Goal: Book appointment/travel/reservation

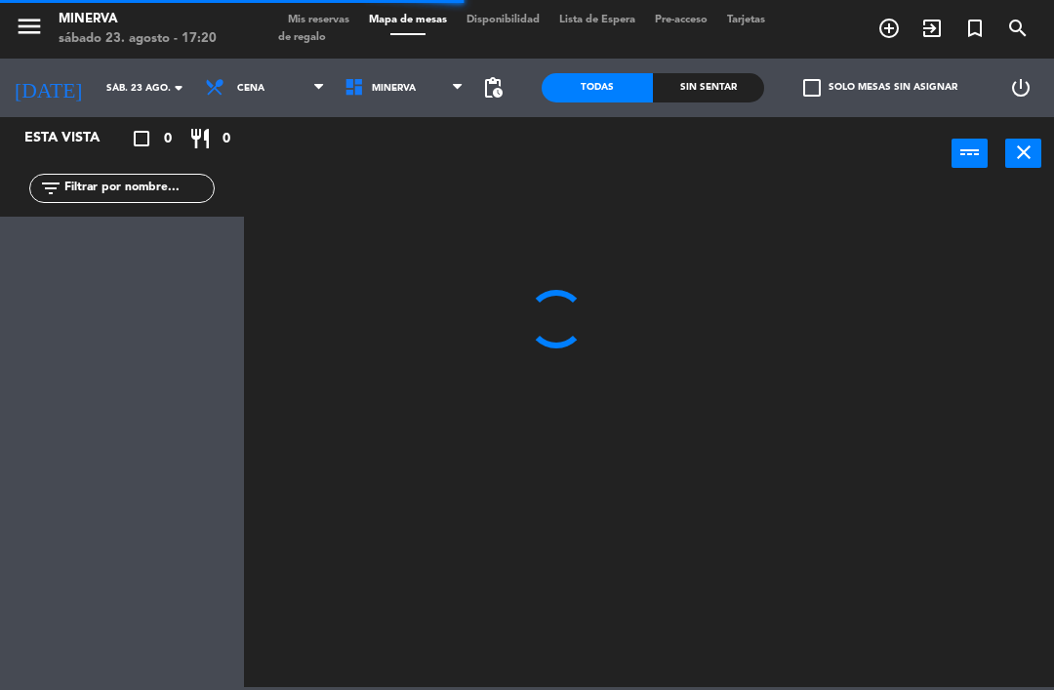
click at [109, 80] on input "sáb. 23 ago." at bounding box center [164, 88] width 134 height 30
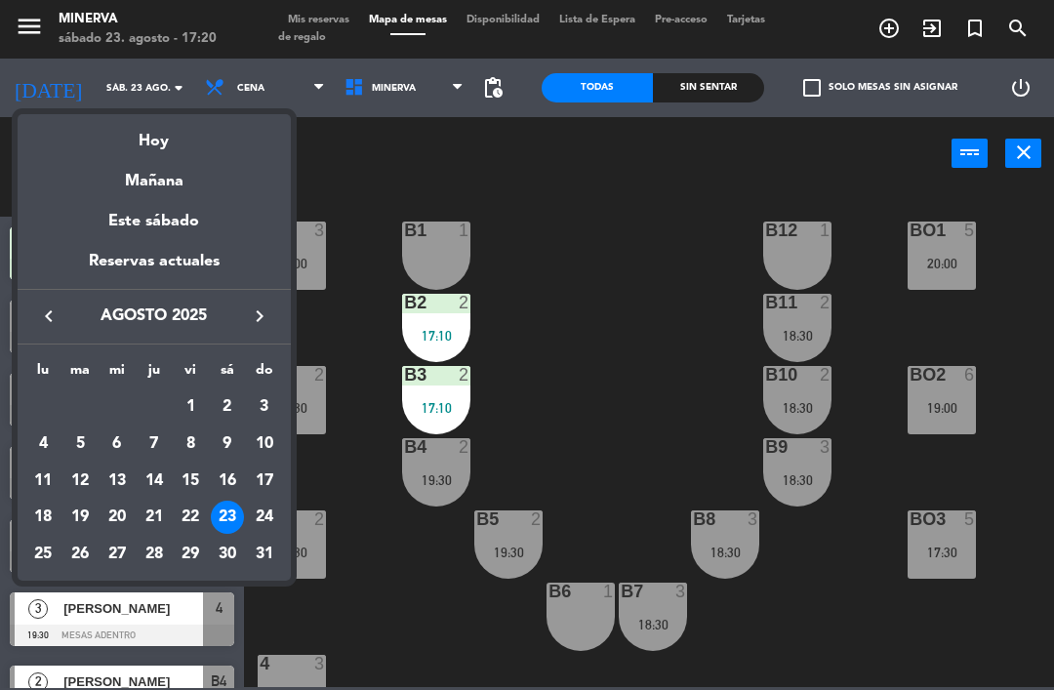
click at [173, 146] on div "Hoy" at bounding box center [154, 134] width 273 height 40
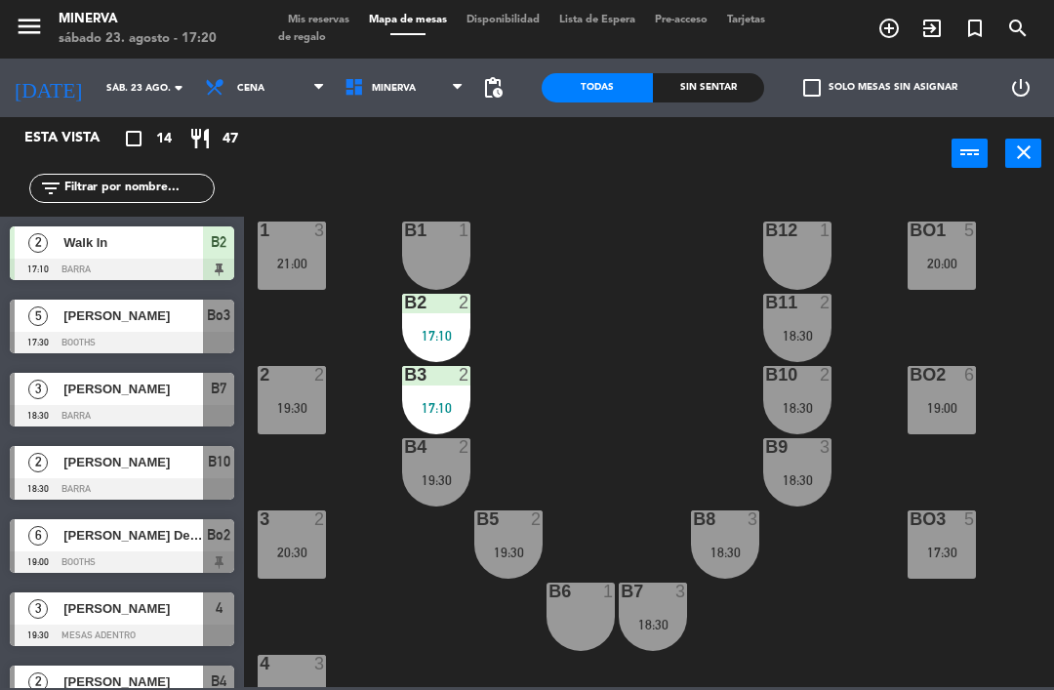
click at [116, 90] on input "sáb. 23 ago." at bounding box center [164, 88] width 134 height 30
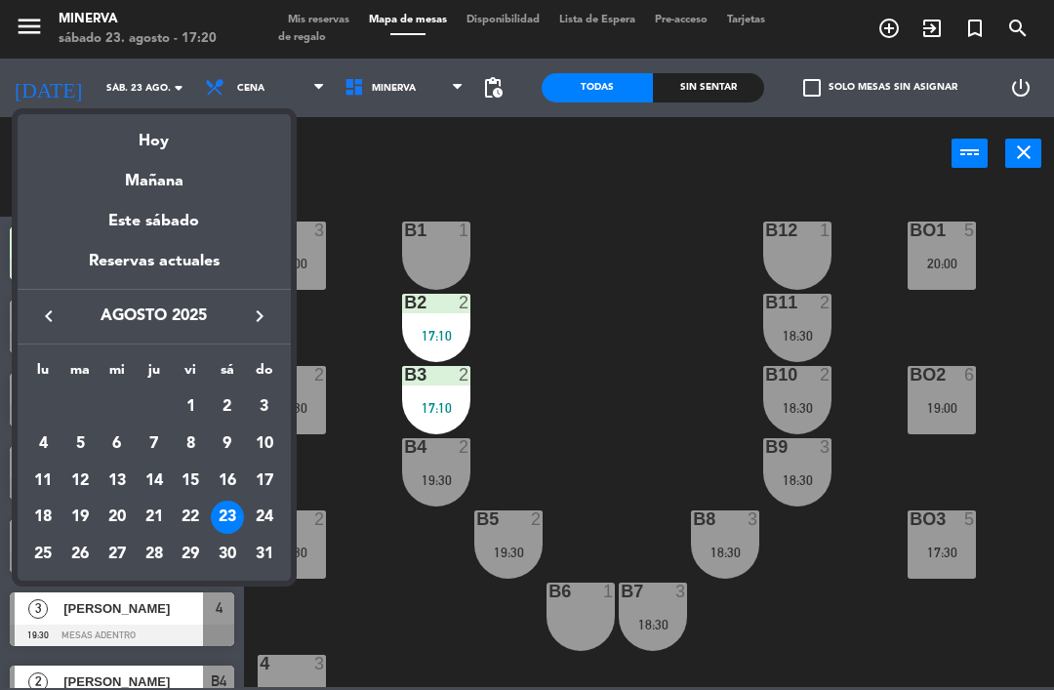
click at [163, 141] on div "Hoy" at bounding box center [154, 134] width 273 height 40
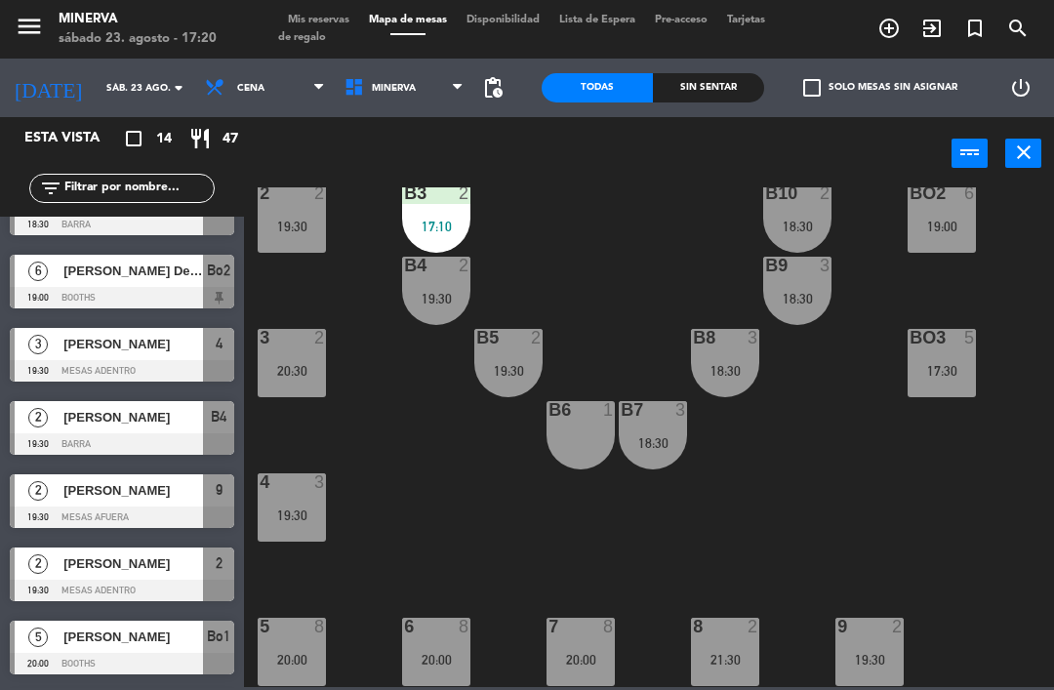
scroll to position [262, 0]
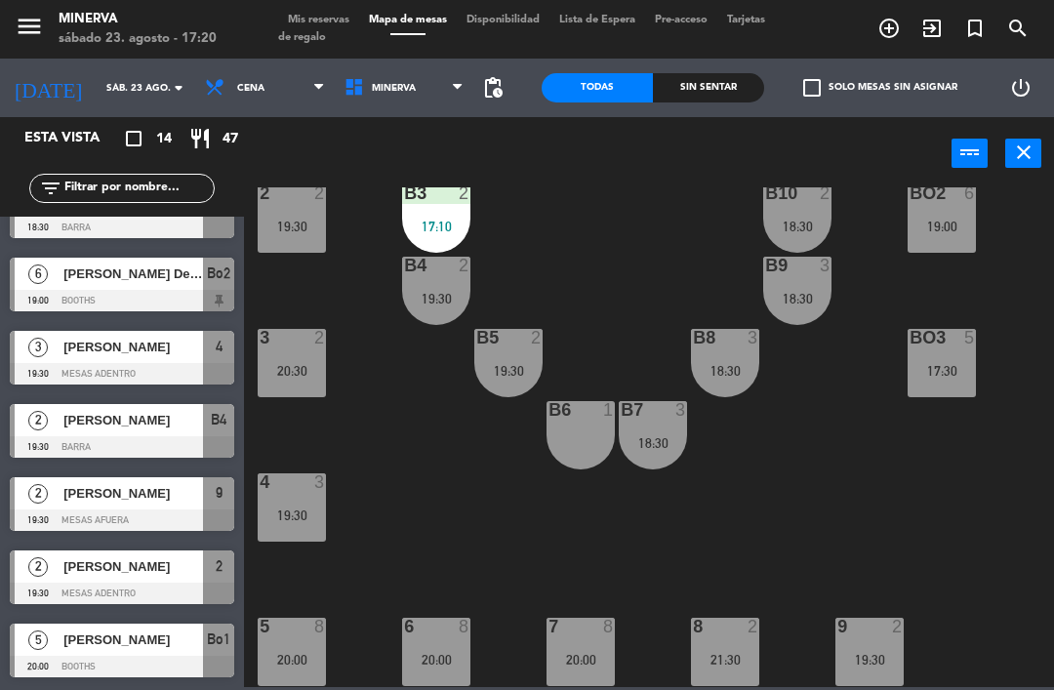
click at [152, 431] on div "[PERSON_NAME]" at bounding box center [131, 420] width 141 height 32
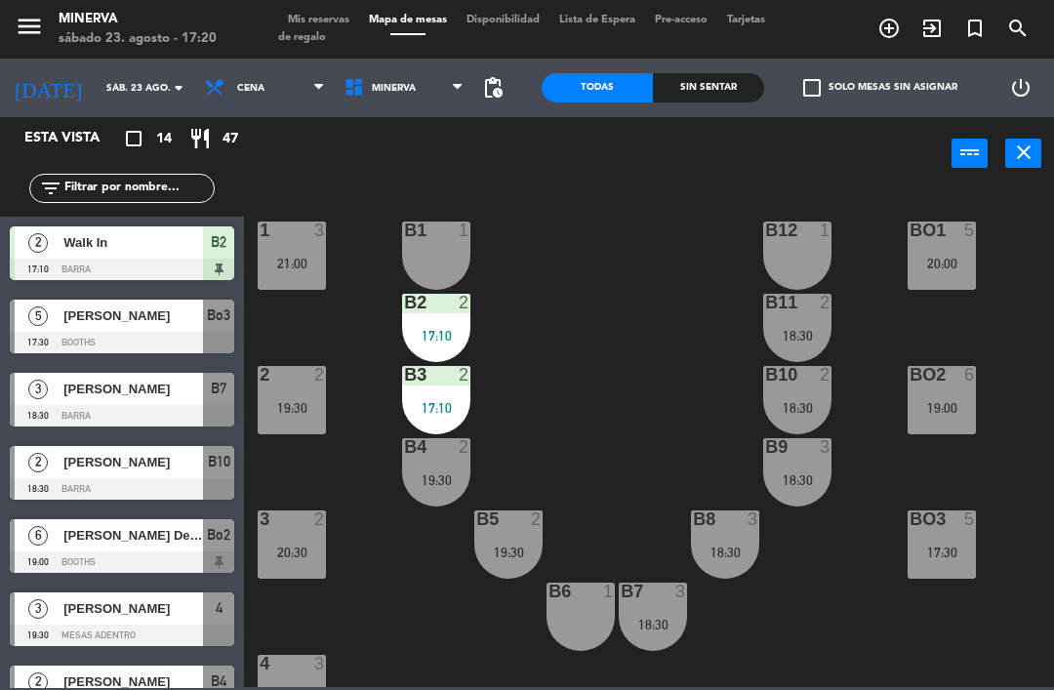
scroll to position [0, 0]
click at [517, 553] on div "19:30" at bounding box center [508, 552] width 68 height 14
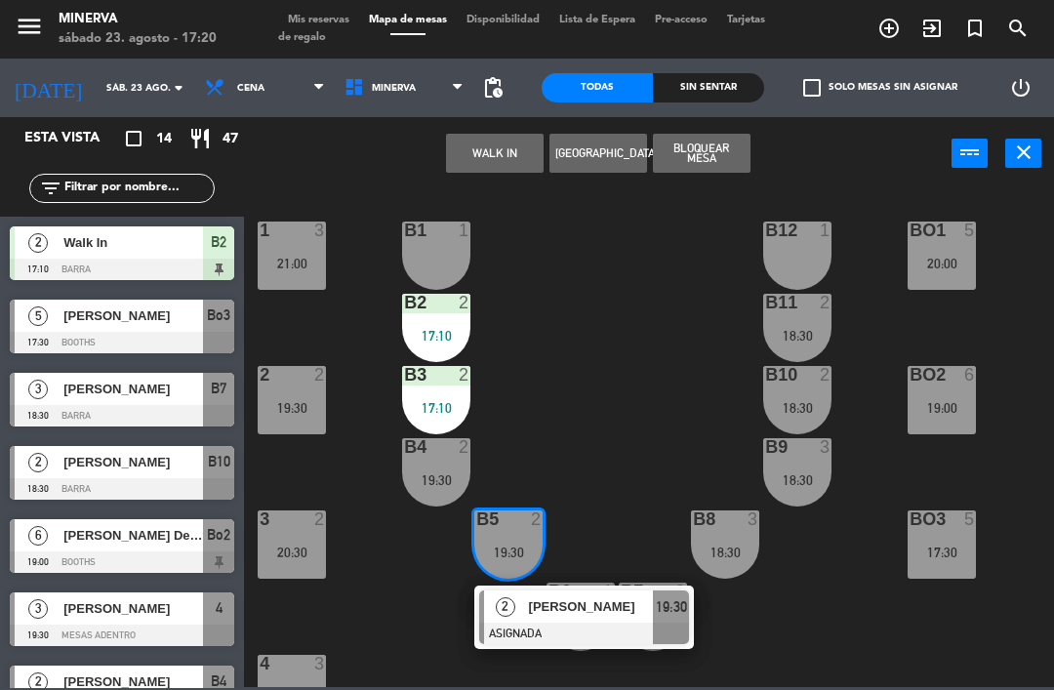
click at [565, 629] on div at bounding box center [584, 633] width 210 height 21
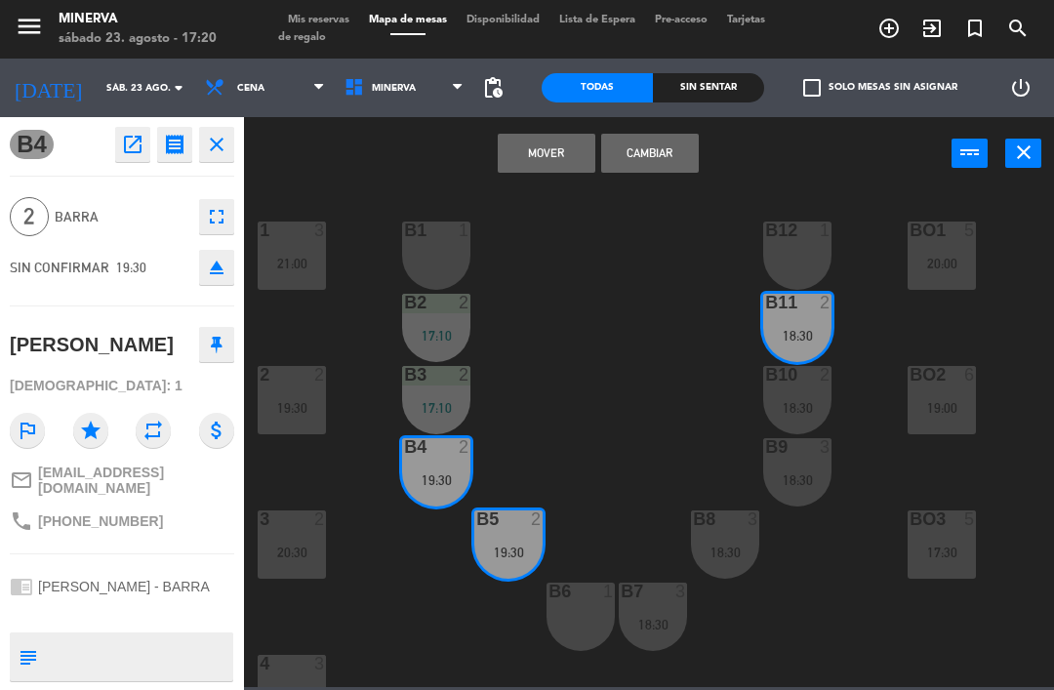
click at [679, 151] on button "Cambiar" at bounding box center [650, 153] width 98 height 39
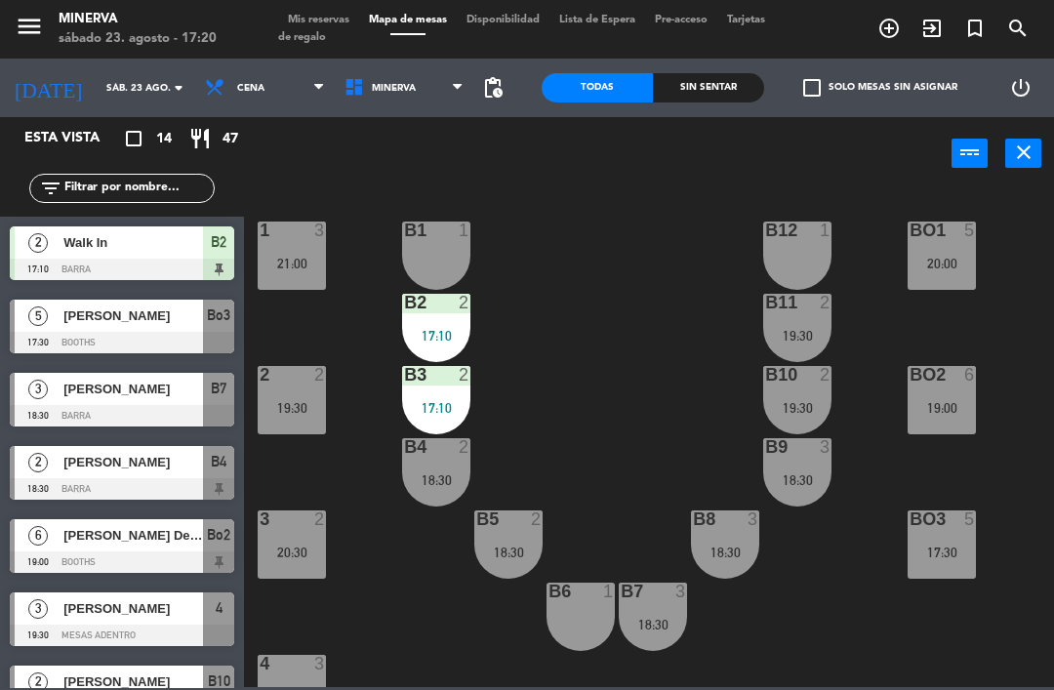
click at [789, 242] on div "B12 1" at bounding box center [797, 256] width 68 height 68
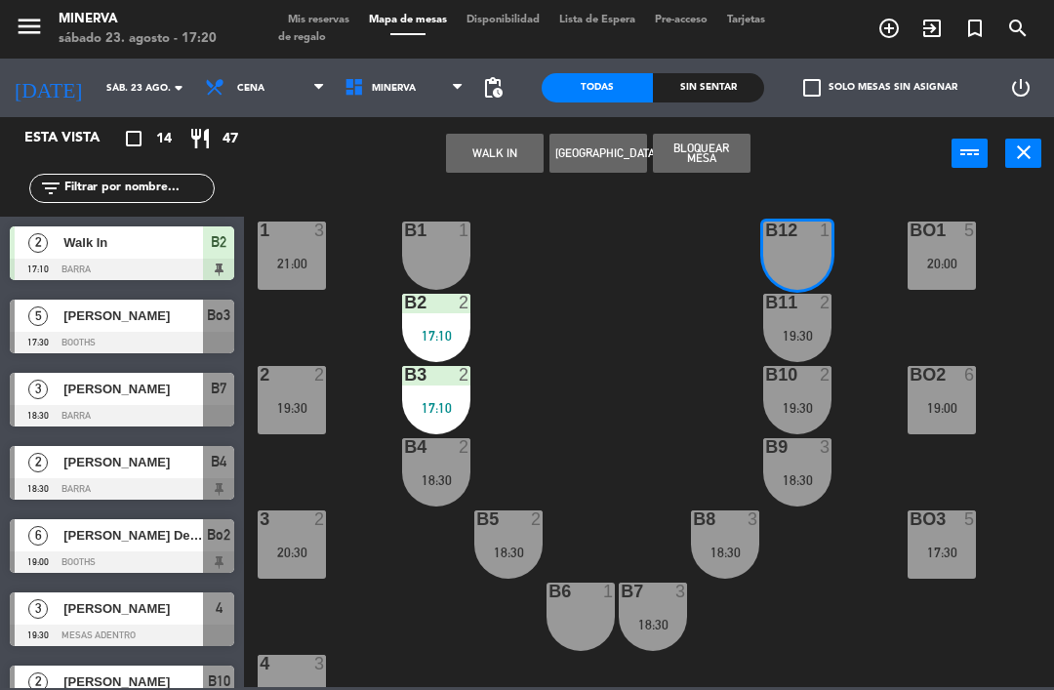
click at [709, 155] on button "Bloquear Mesa" at bounding box center [702, 153] width 98 height 39
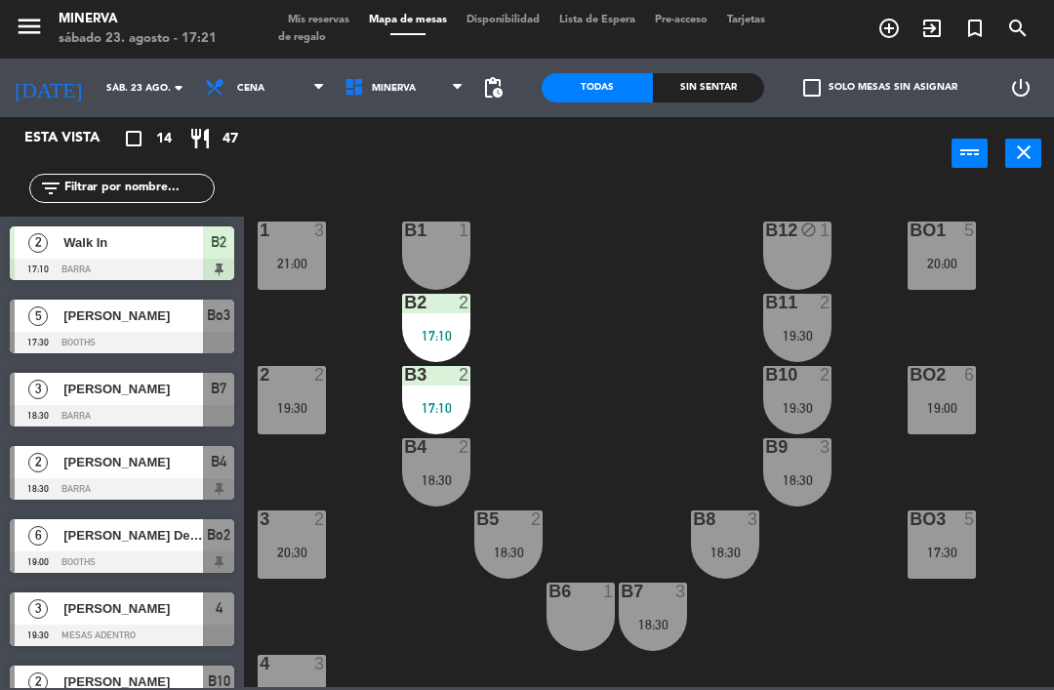
click at [774, 339] on div "19:30" at bounding box center [797, 336] width 68 height 14
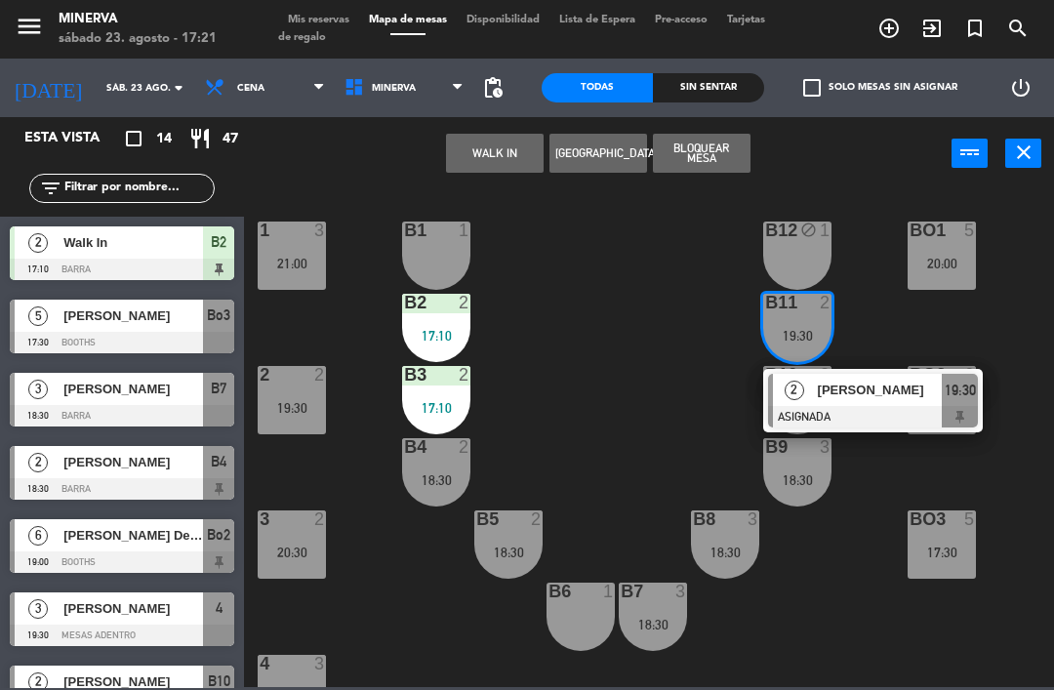
click at [853, 400] on span "[PERSON_NAME]" at bounding box center [880, 390] width 125 height 20
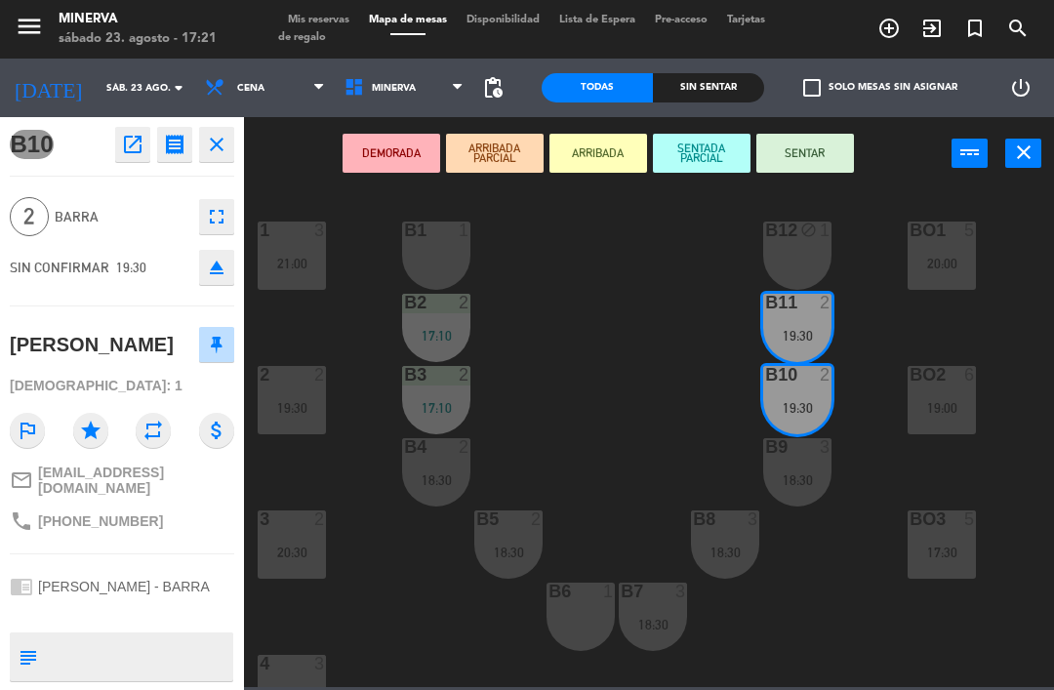
click at [220, 222] on icon "fullscreen" at bounding box center [216, 216] width 23 height 23
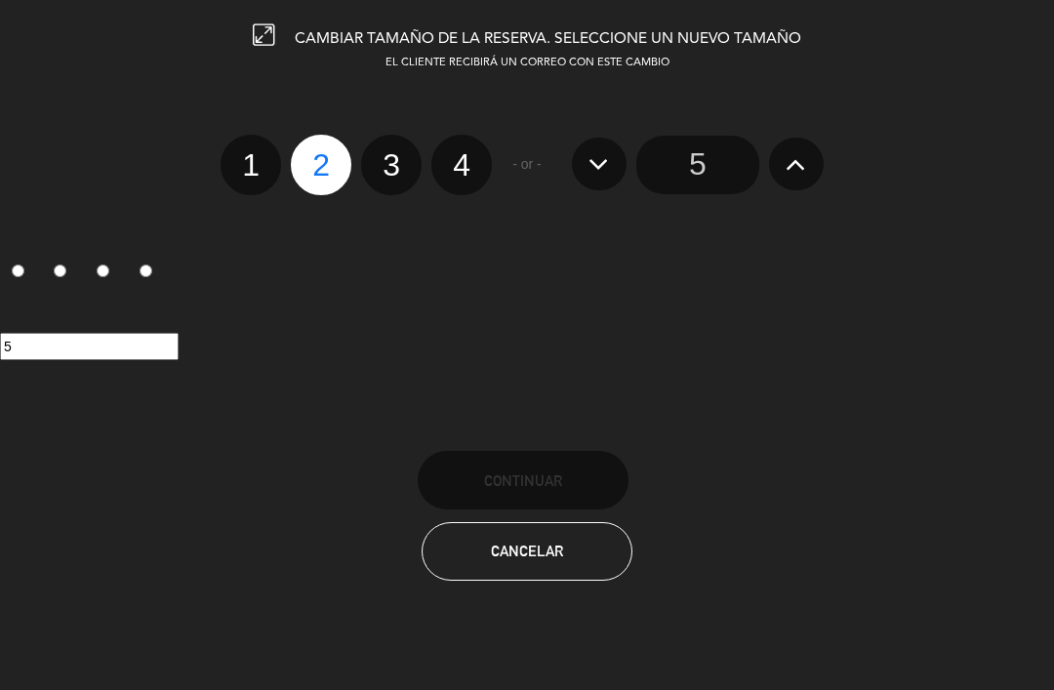
click at [384, 160] on label "3" at bounding box center [391, 165] width 61 height 61
click at [384, 154] on input "3" at bounding box center [389, 147] width 13 height 13
radio input "true"
radio input "false"
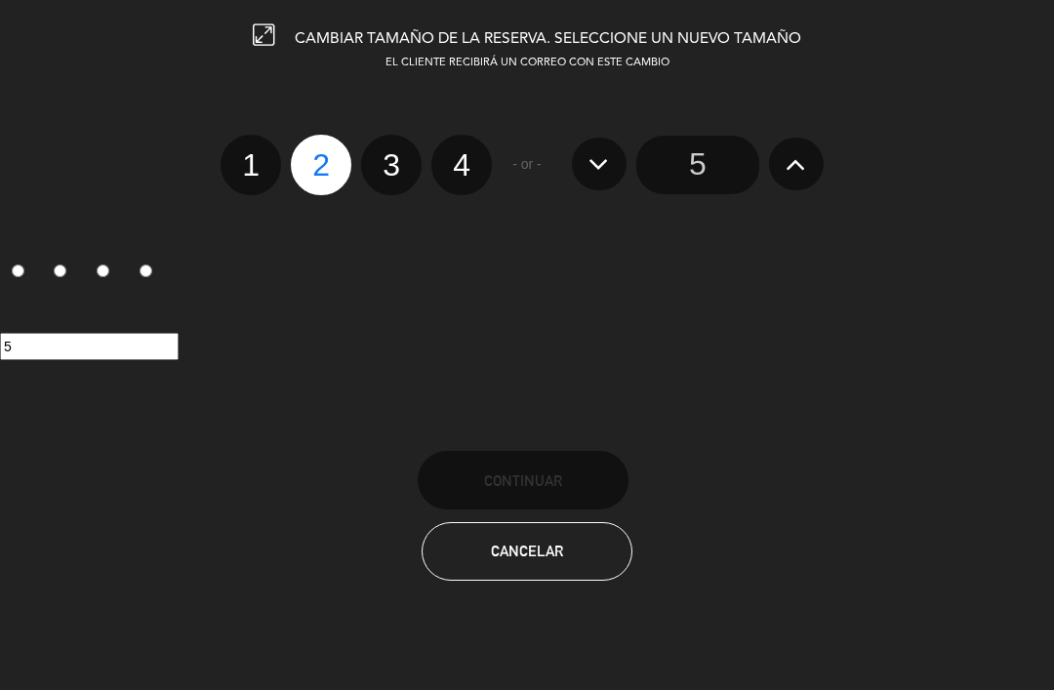
radio input "false"
radio input "true"
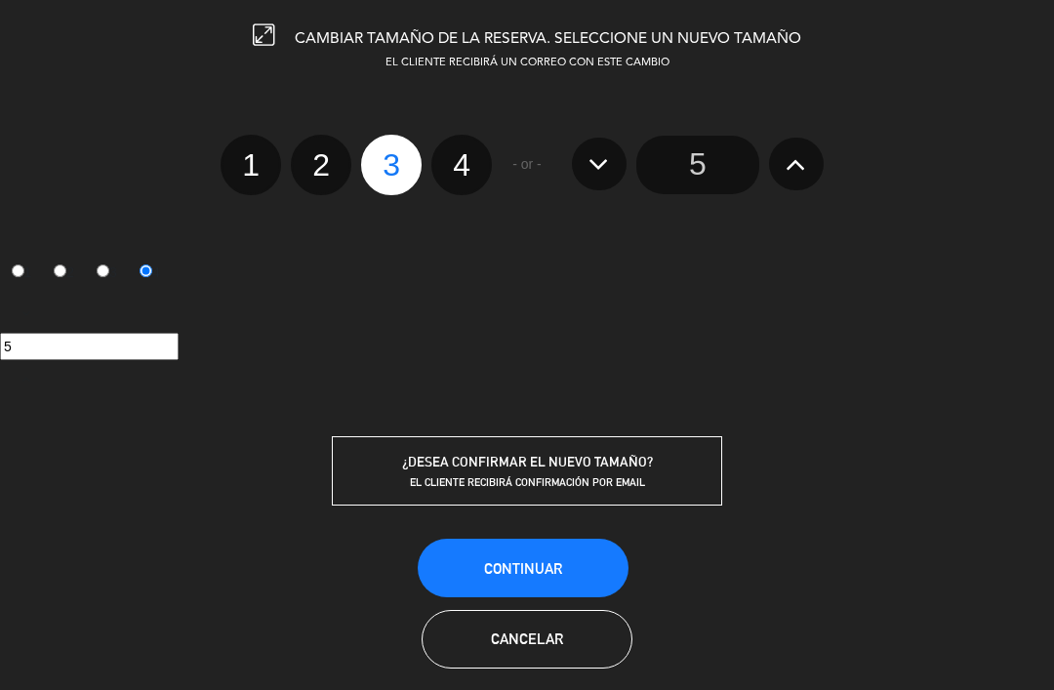
click at [505, 560] on span "Continuar" at bounding box center [523, 568] width 78 height 17
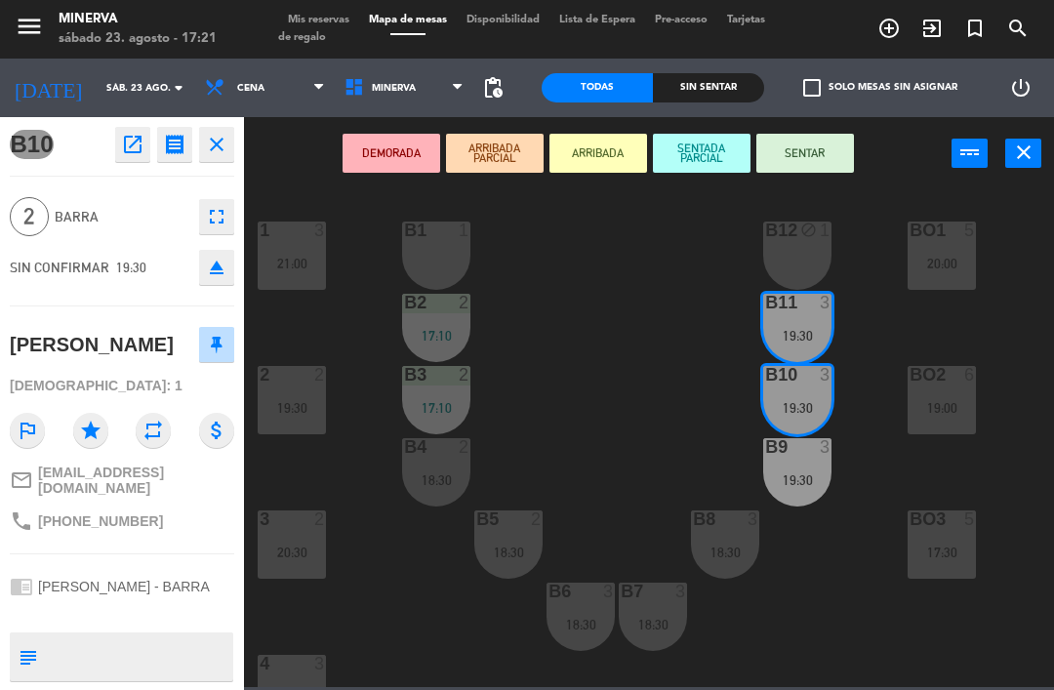
click at [801, 272] on div "B12 block 1" at bounding box center [797, 256] width 68 height 68
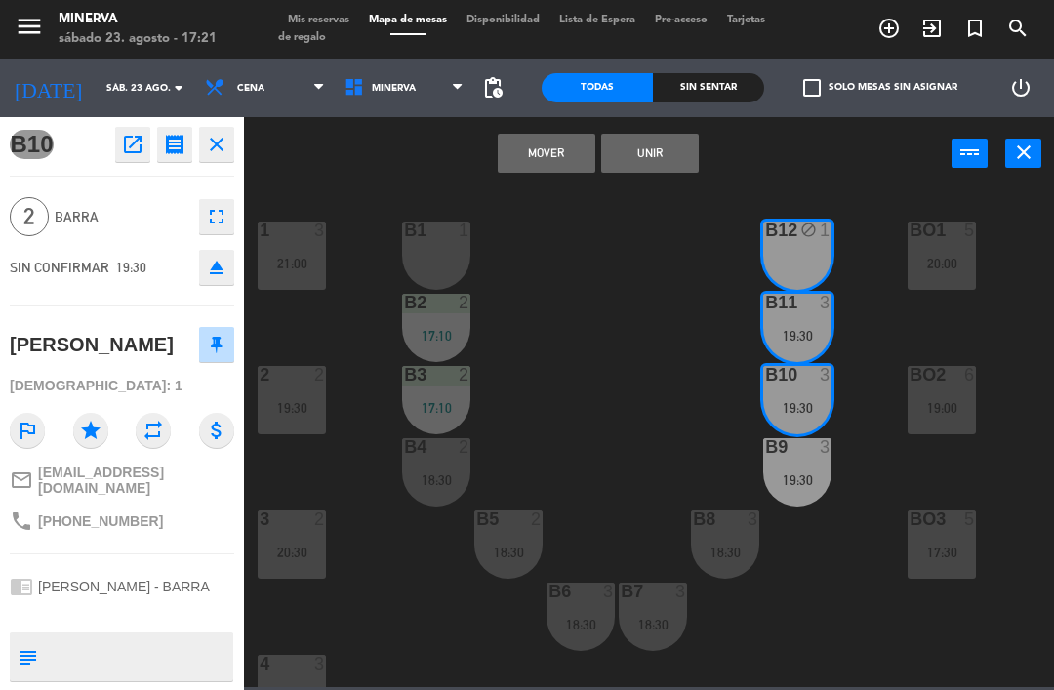
click at [641, 152] on button "Unir" at bounding box center [650, 153] width 98 height 39
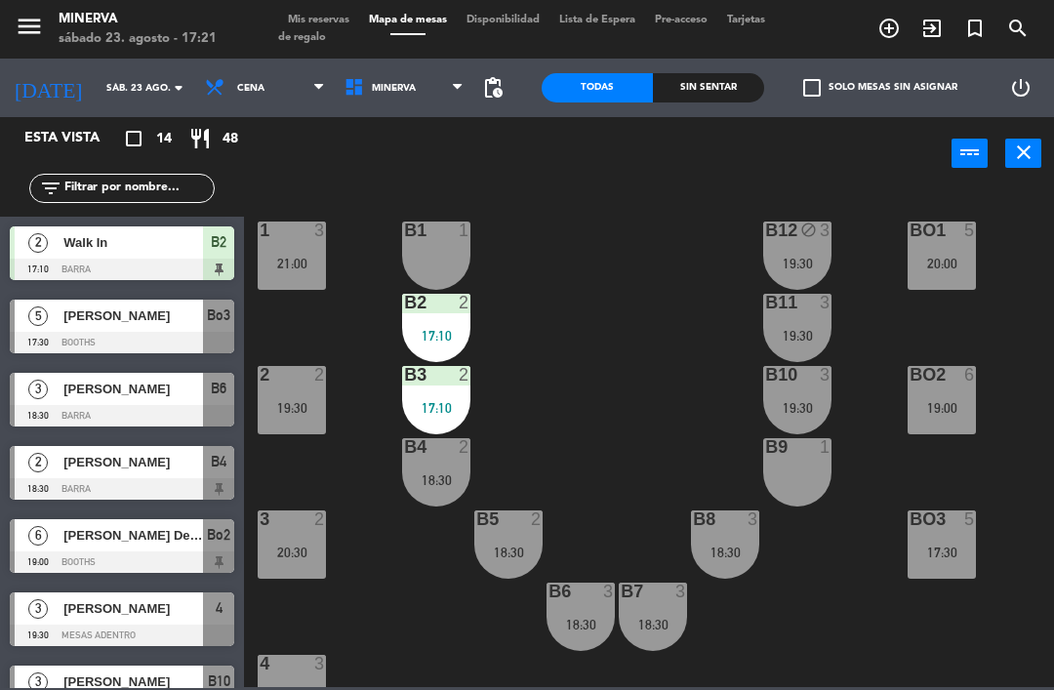
click at [801, 237] on icon "block" at bounding box center [808, 230] width 17 height 17
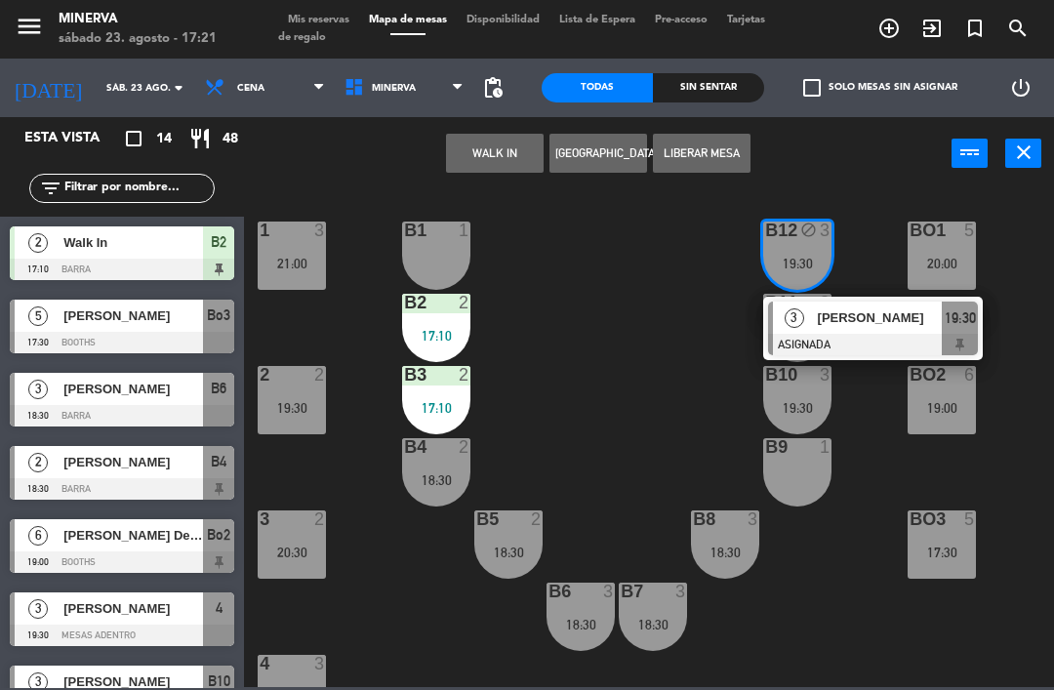
click at [687, 144] on button "Liberar Mesa" at bounding box center [702, 153] width 98 height 39
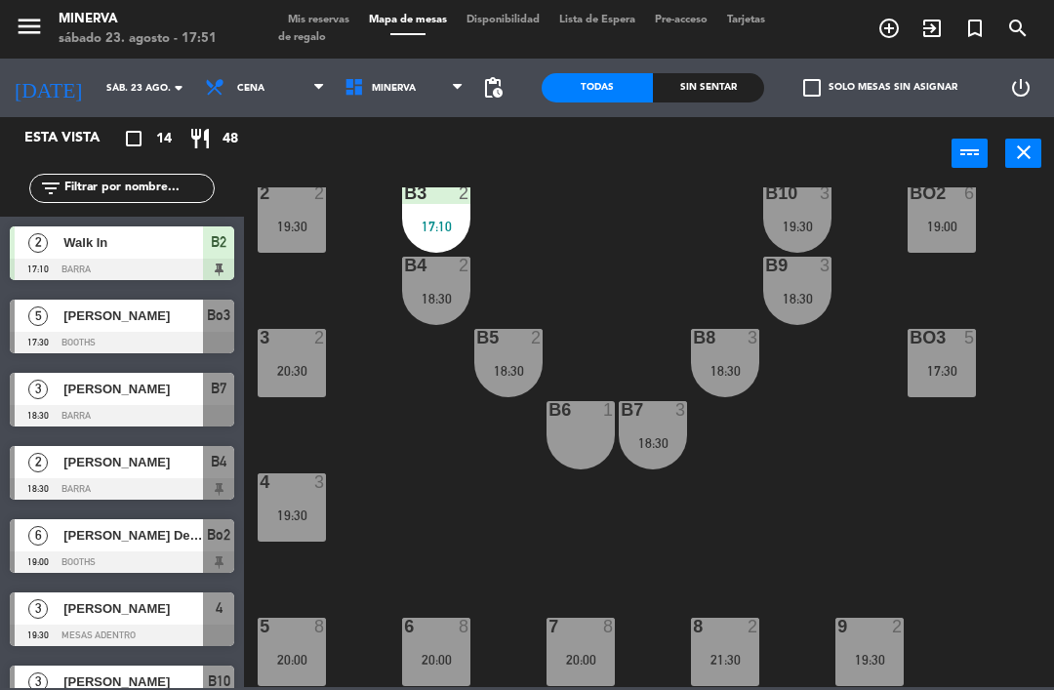
scroll to position [182, 0]
click at [424, 684] on div "6 8 20:00" at bounding box center [436, 652] width 68 height 68
click at [693, 545] on div "Bo1 5 20:00 B1 1 B12 3 19:30 1 3 21:00 B2 2 17:10 B11 3 19:30 Bo2 6 19:00 B3 2 …" at bounding box center [654, 437] width 799 height 500
click at [309, 668] on div "5 8 20:00" at bounding box center [292, 652] width 68 height 68
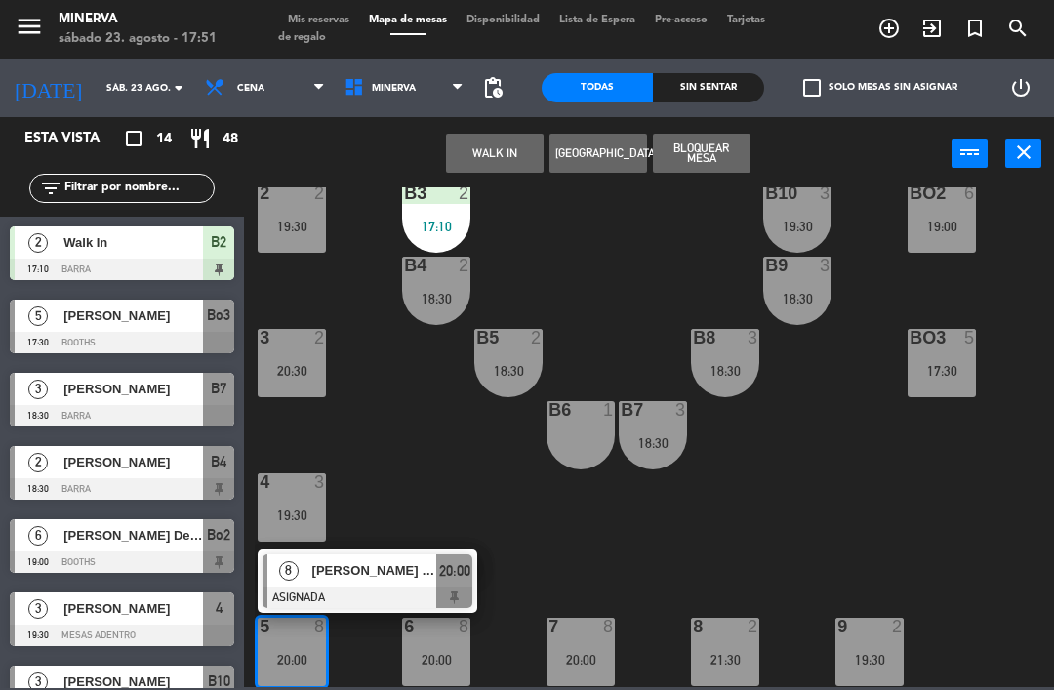
click at [398, 575] on span "[PERSON_NAME] [PERSON_NAME]" at bounding box center [374, 570] width 125 height 20
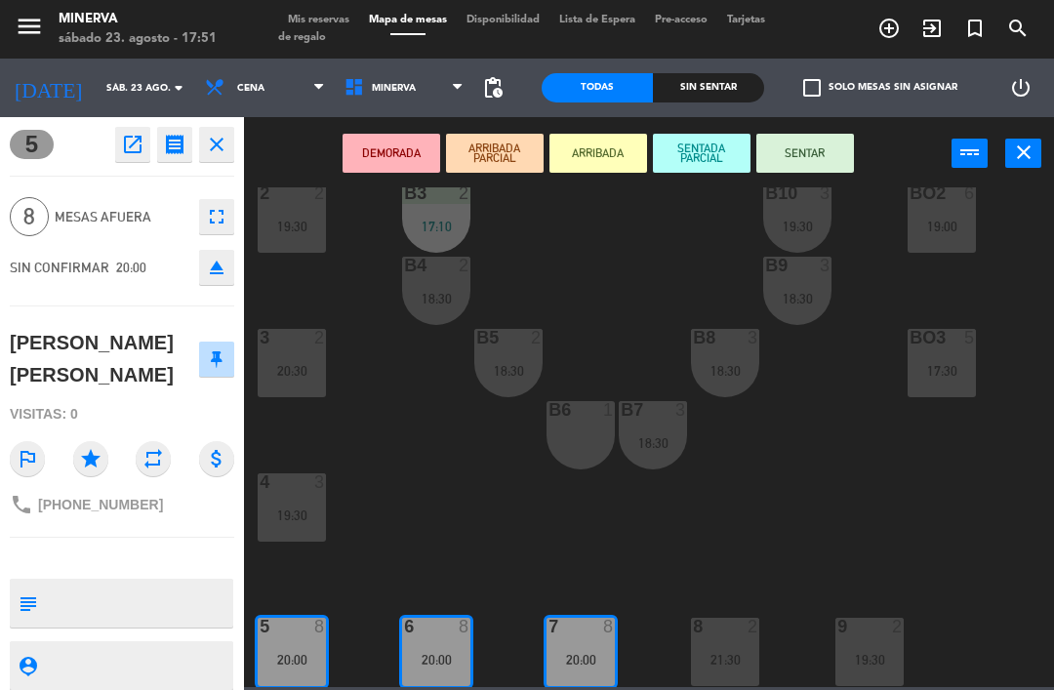
click at [216, 215] on icon "fullscreen" at bounding box center [216, 216] width 23 height 23
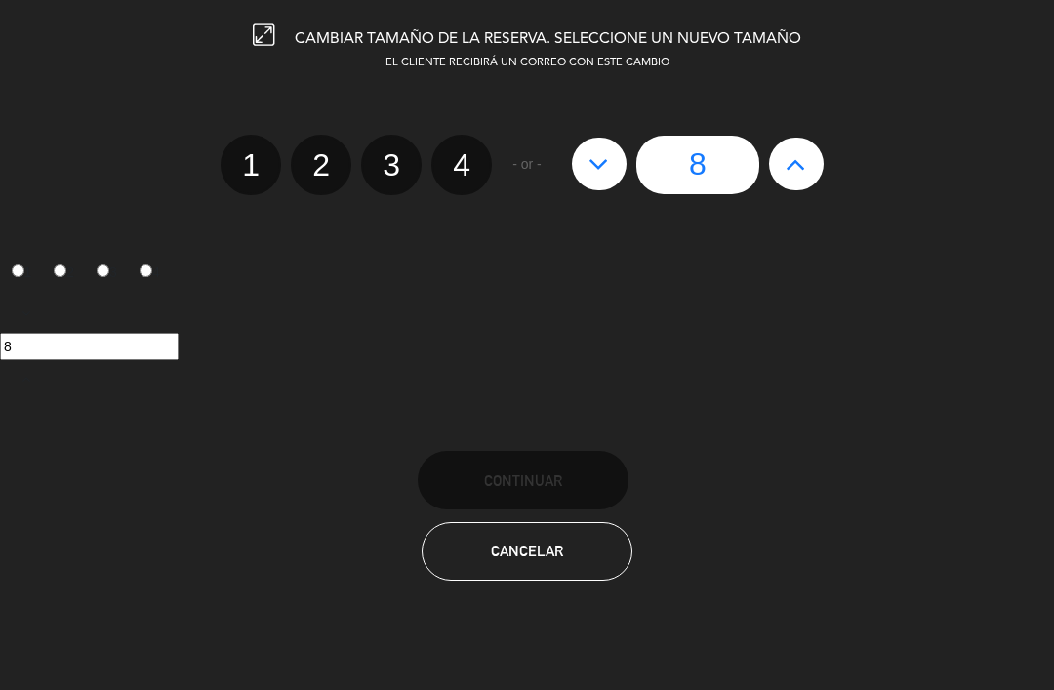
click at [595, 148] on icon at bounding box center [598, 163] width 20 height 31
type input "7"
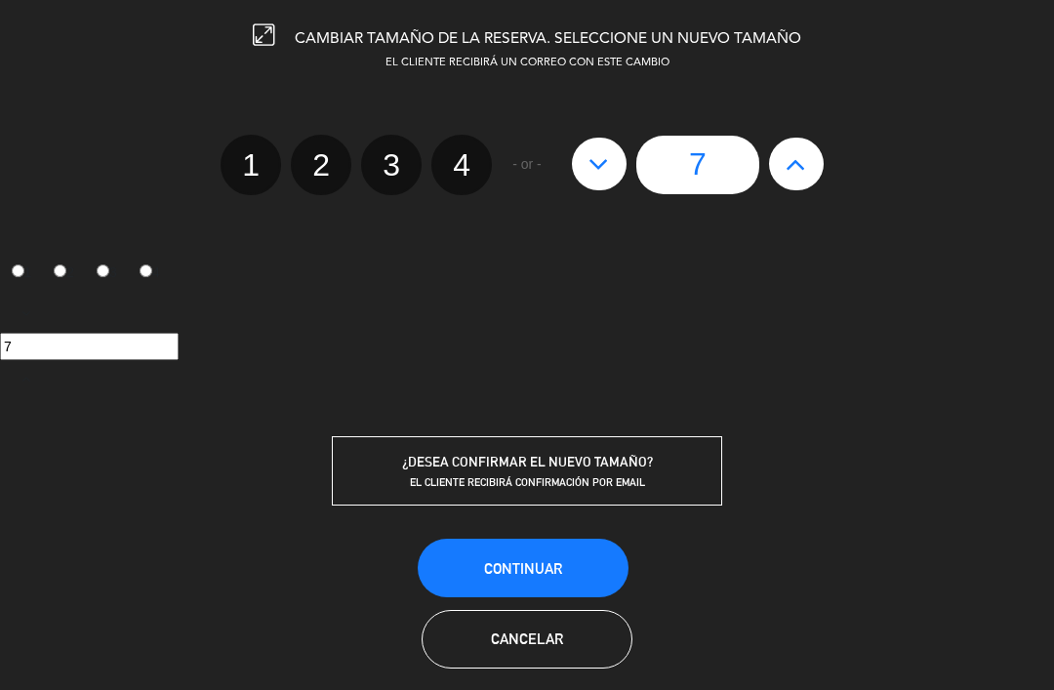
click at [598, 143] on button at bounding box center [599, 164] width 55 height 53
type input "6"
click at [540, 562] on span "Continuar" at bounding box center [523, 568] width 78 height 17
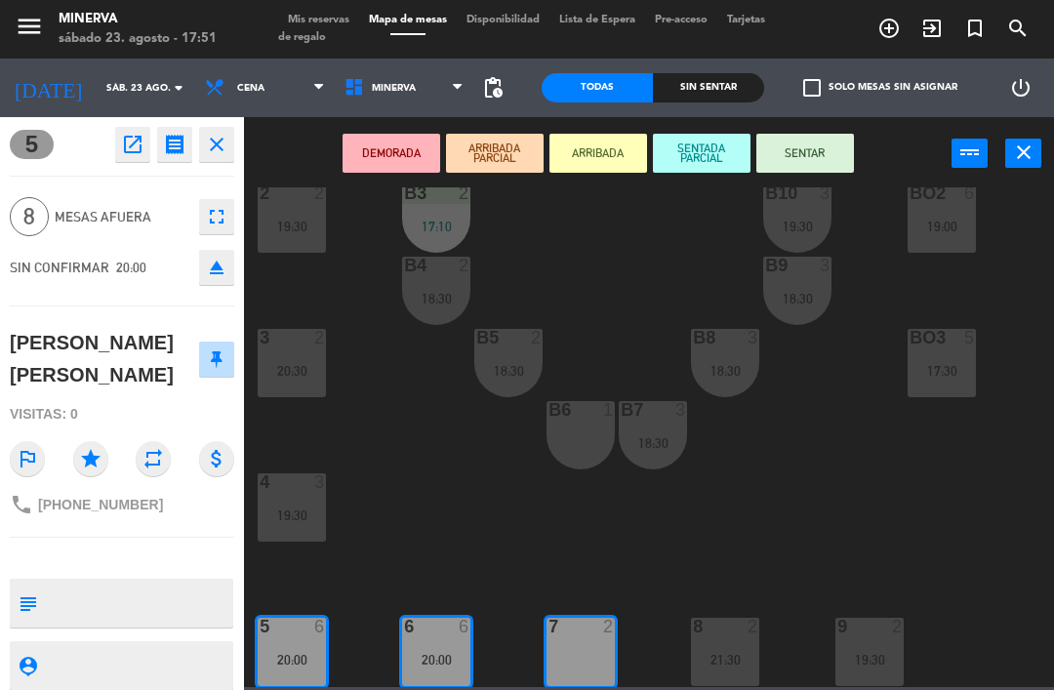
click at [582, 630] on div at bounding box center [581, 627] width 32 height 18
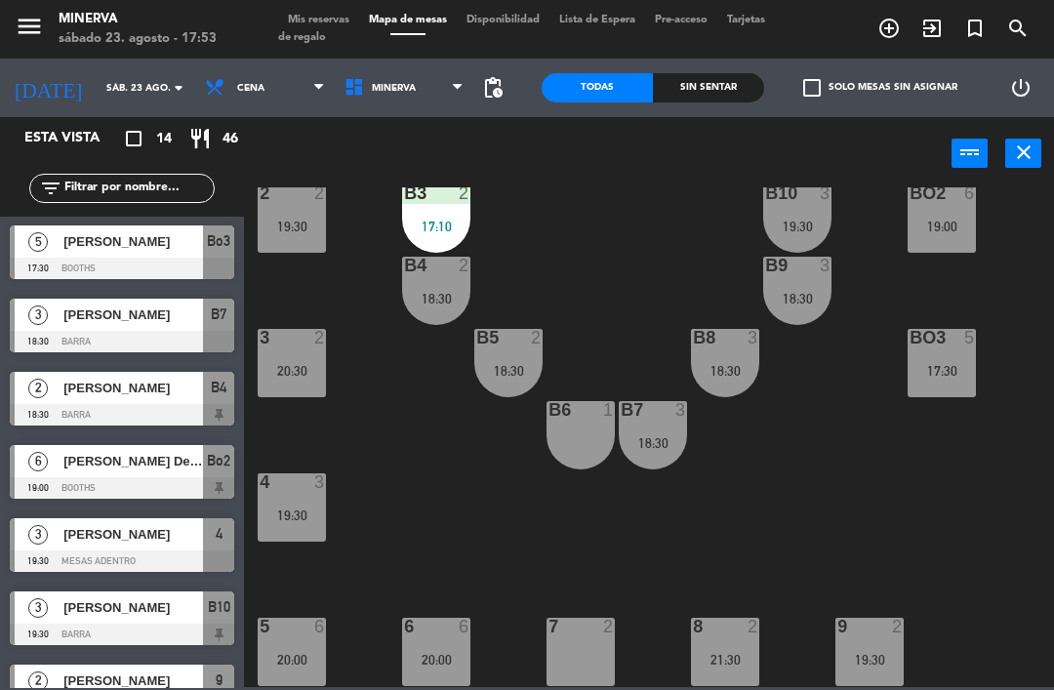
click at [902, 343] on div "Bo3" at bounding box center [909, 338] width 32 height 18
click at [1028, 570] on div "Bo1 5 20:00 B1 1 B12 3 19:30 1 3 21:00 B2 2 17:10 B11 3 19:30 Bo2 6 19:00 B3 2 …" at bounding box center [654, 437] width 799 height 500
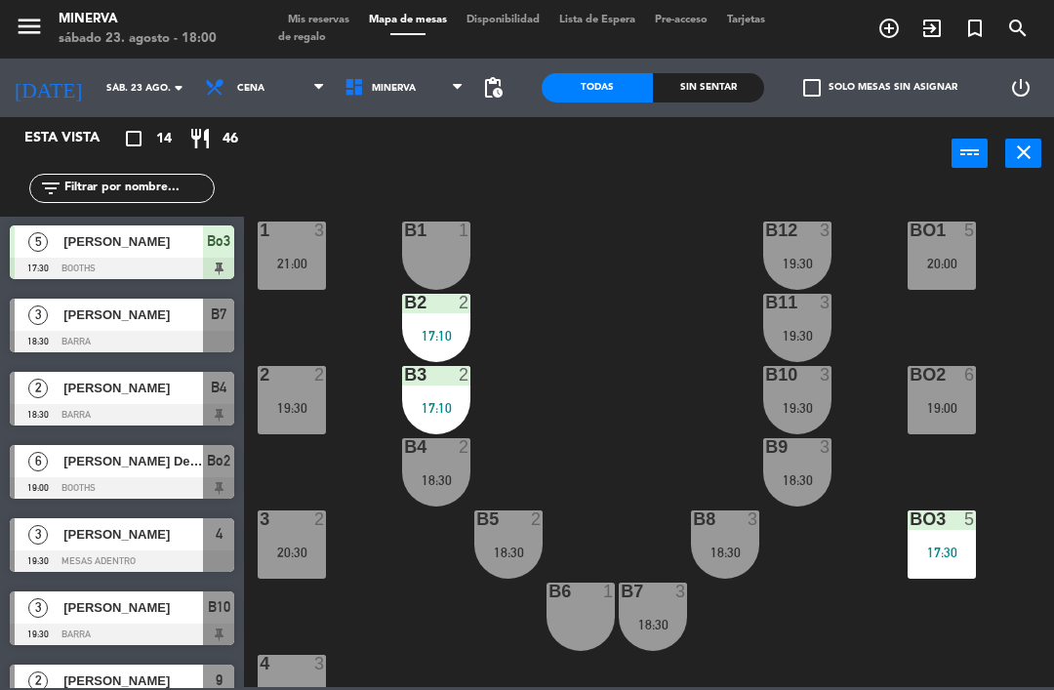
scroll to position [0, 0]
